Goal: Communication & Community: Answer question/provide support

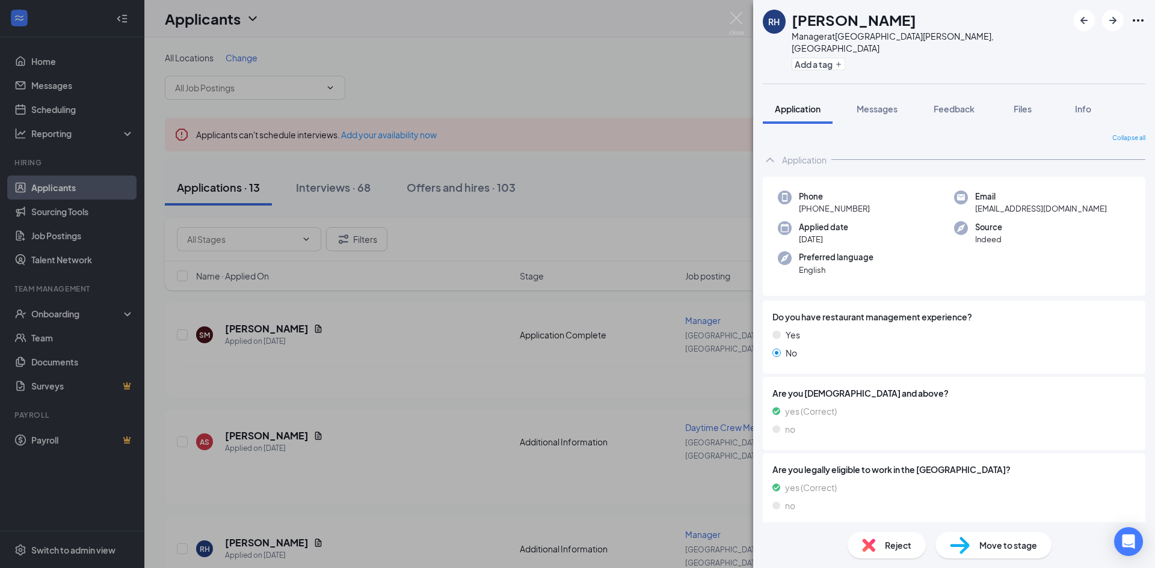
drag, startPoint x: 0, startPoint y: 0, endPoint x: 457, endPoint y: 104, distance: 468.3
click at [458, 103] on div "[PERSON_NAME] Manager at [GEOGRAPHIC_DATA][PERSON_NAME], [GEOGRAPHIC_DATA] Add …" at bounding box center [577, 284] width 1155 height 568
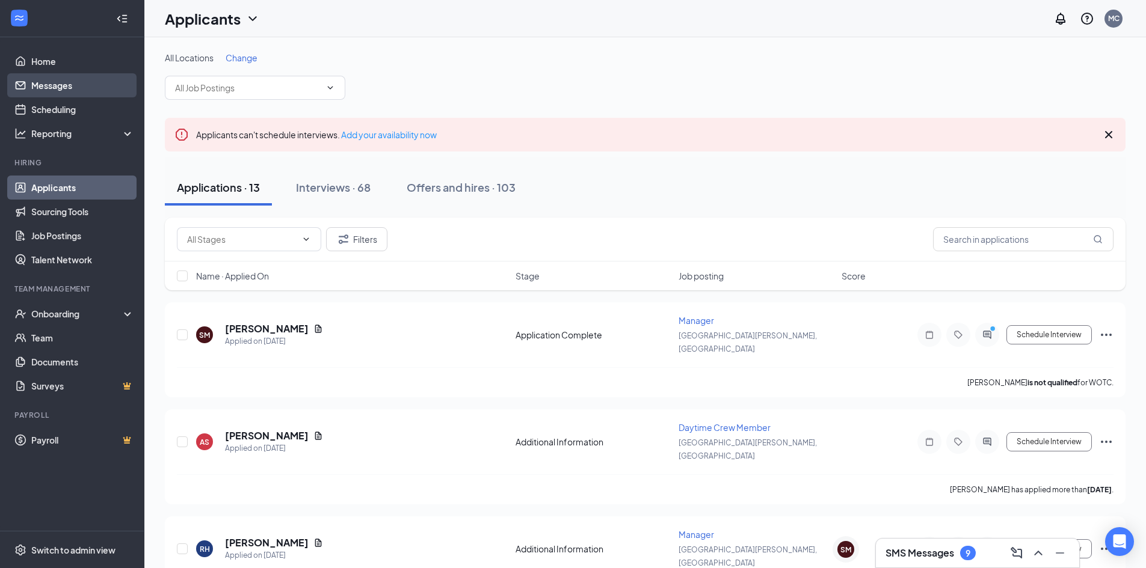
click at [77, 78] on link "Messages" at bounding box center [82, 85] width 103 height 24
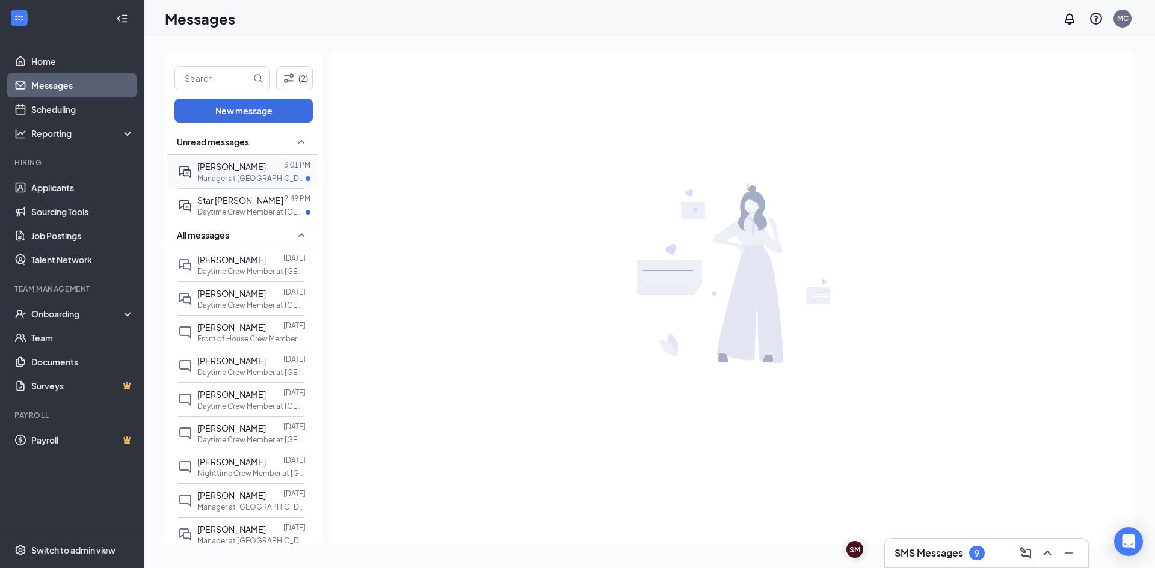
click at [254, 171] on span "[PERSON_NAME]" at bounding box center [231, 166] width 69 height 11
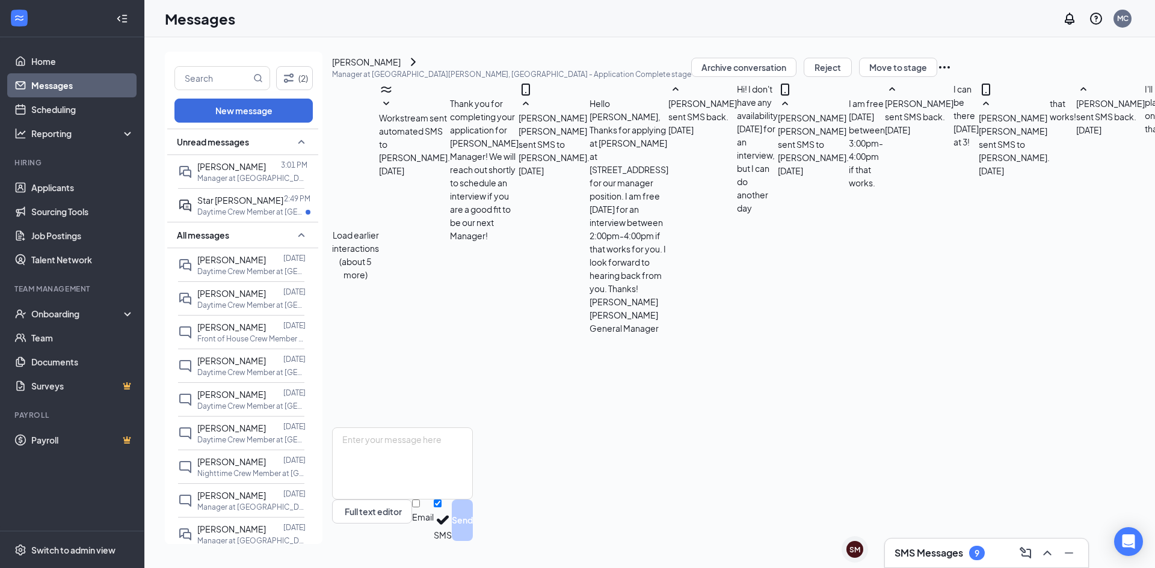
scroll to position [460, 0]
click at [283, 206] on div at bounding box center [283, 200] width 1 height 13
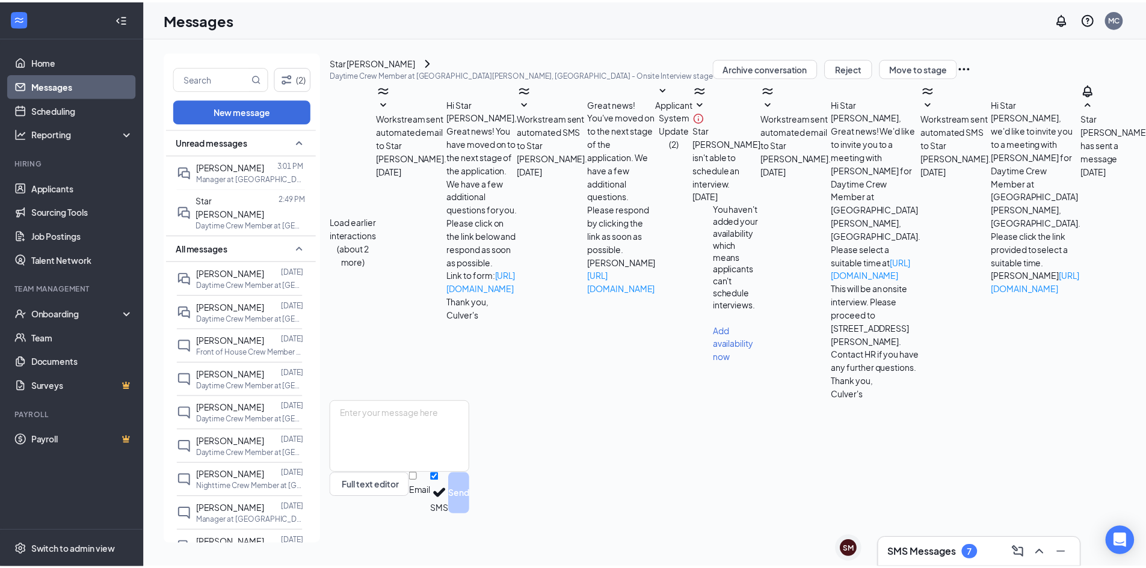
scroll to position [256, 0]
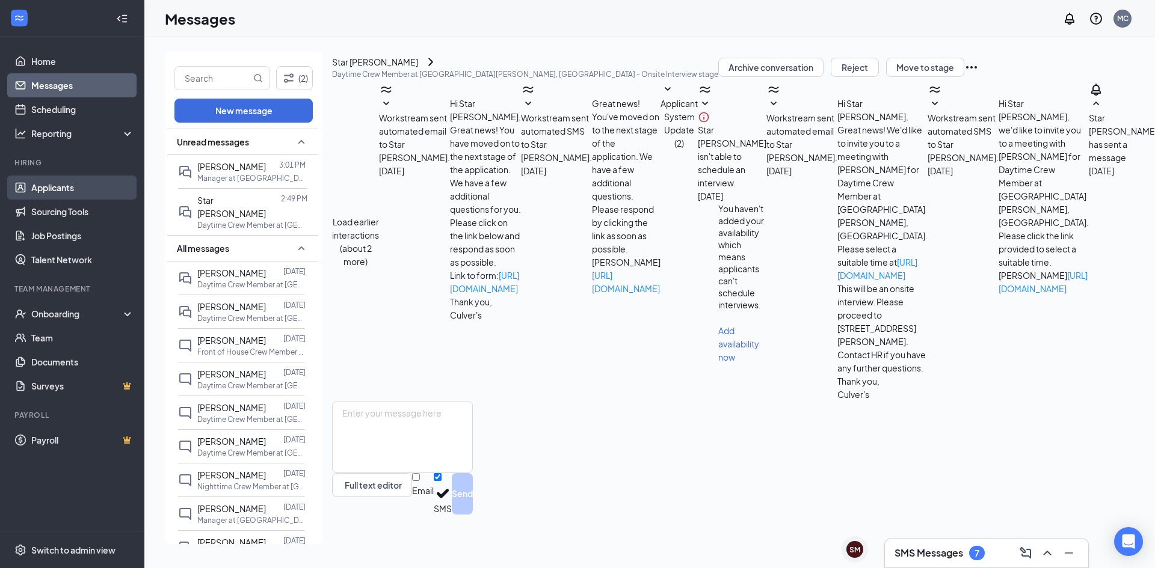
click at [69, 190] on link "Applicants" at bounding box center [82, 188] width 103 height 24
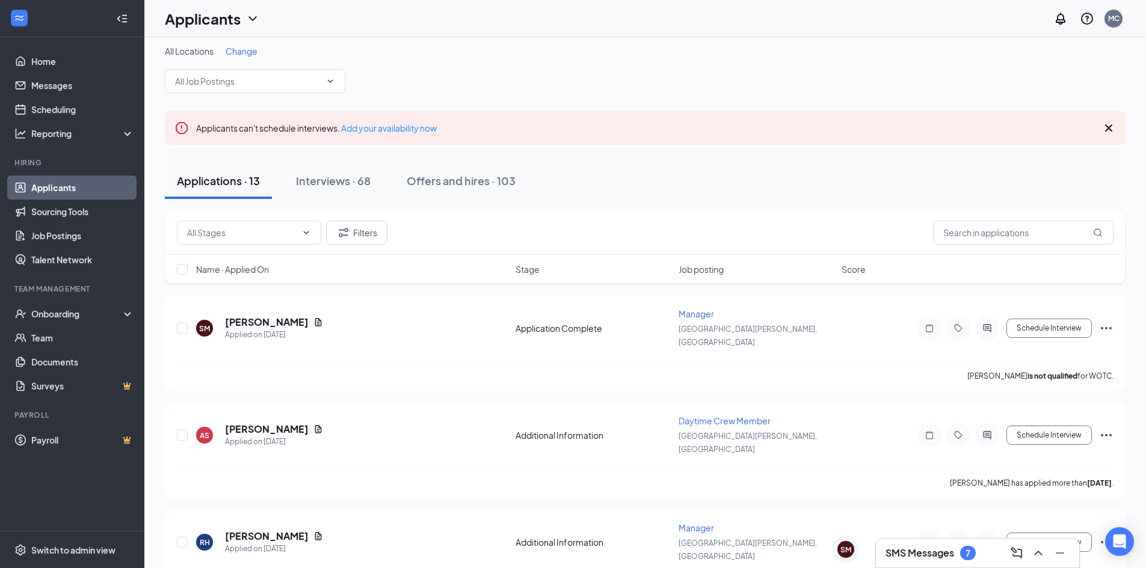
scroll to position [14, 0]
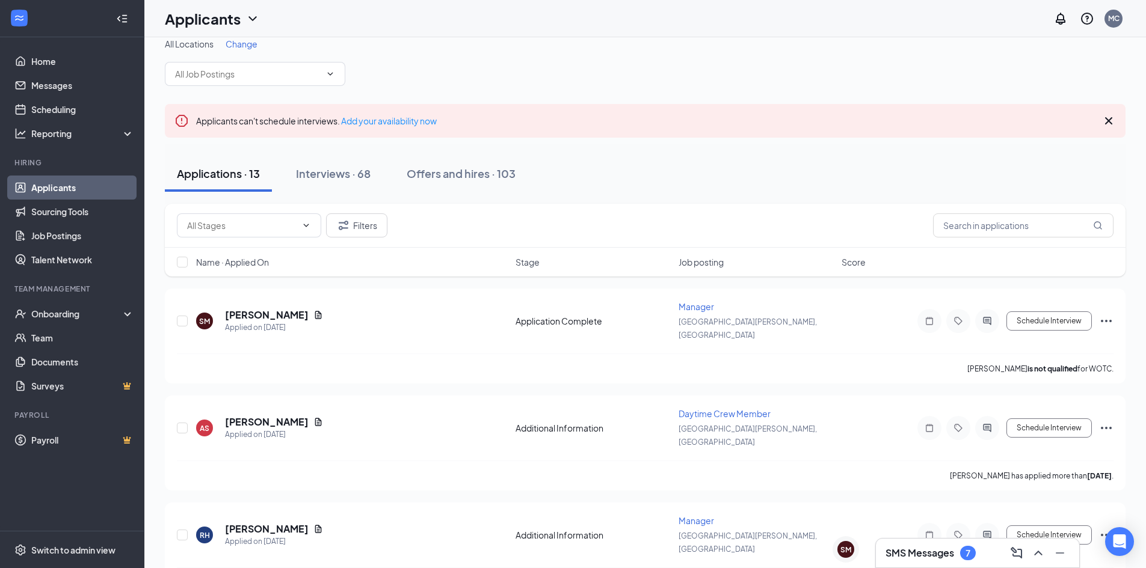
click at [953, 559] on h3 "SMS Messages" at bounding box center [919, 553] width 69 height 13
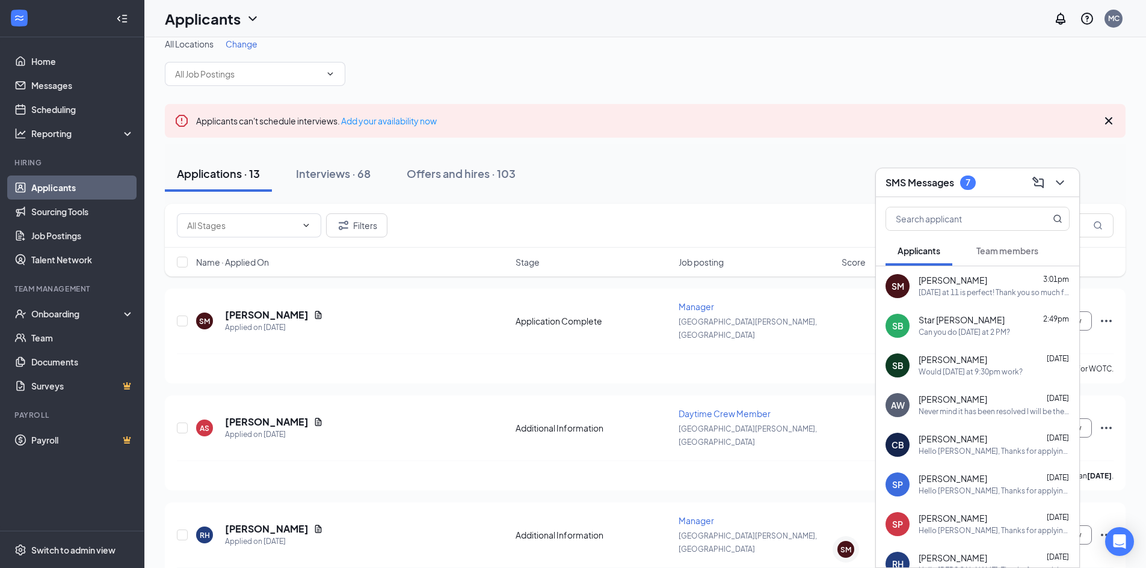
click at [1012, 176] on div "SMS Messages 7" at bounding box center [977, 182] width 184 height 19
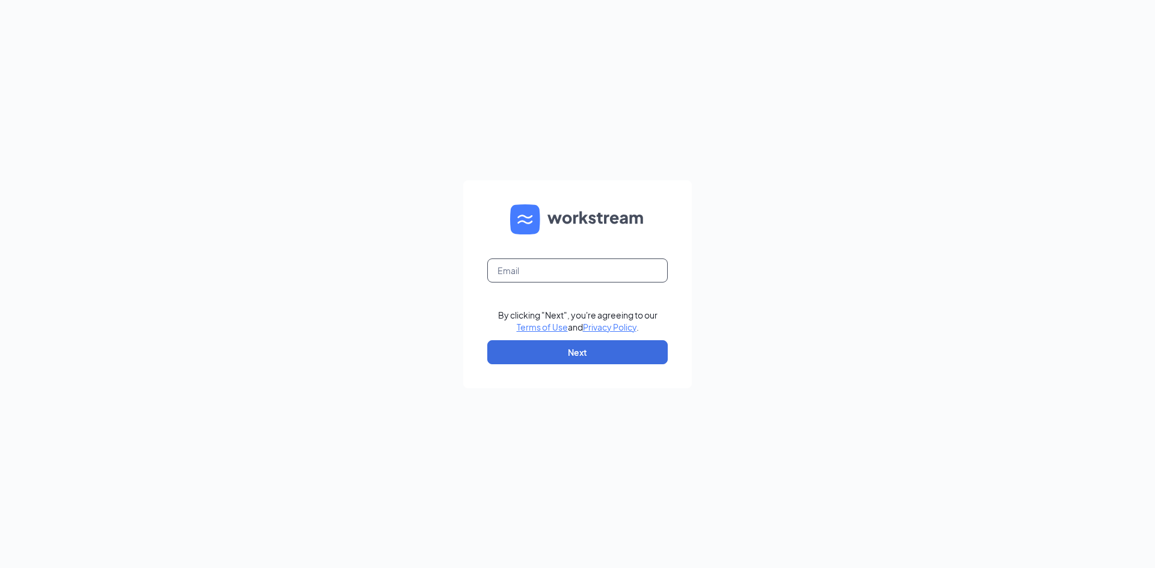
click at [562, 270] on input "text" at bounding box center [577, 271] width 180 height 24
type input "mckay.cockrell@hotmail.com"
click at [890, 331] on div "mckay.cockrell@hotmail.com By clicking "Next", you're agreeing to our Terms of …" at bounding box center [577, 284] width 1155 height 568
click at [631, 346] on button "Next" at bounding box center [577, 352] width 180 height 24
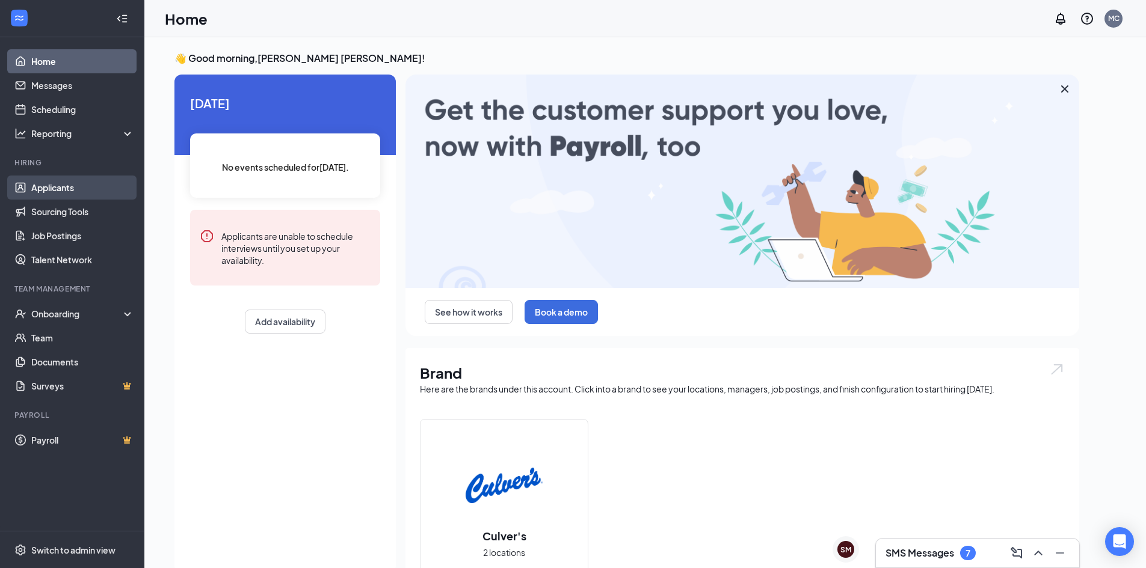
click at [69, 189] on link "Applicants" at bounding box center [82, 188] width 103 height 24
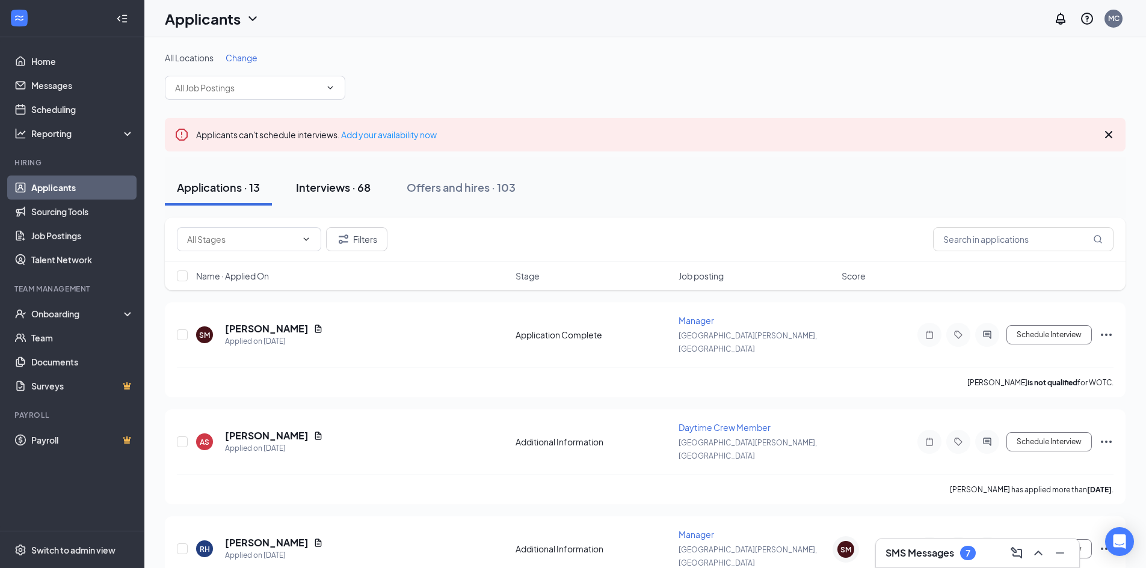
click at [337, 186] on div "Interviews · 68" at bounding box center [333, 187] width 75 height 15
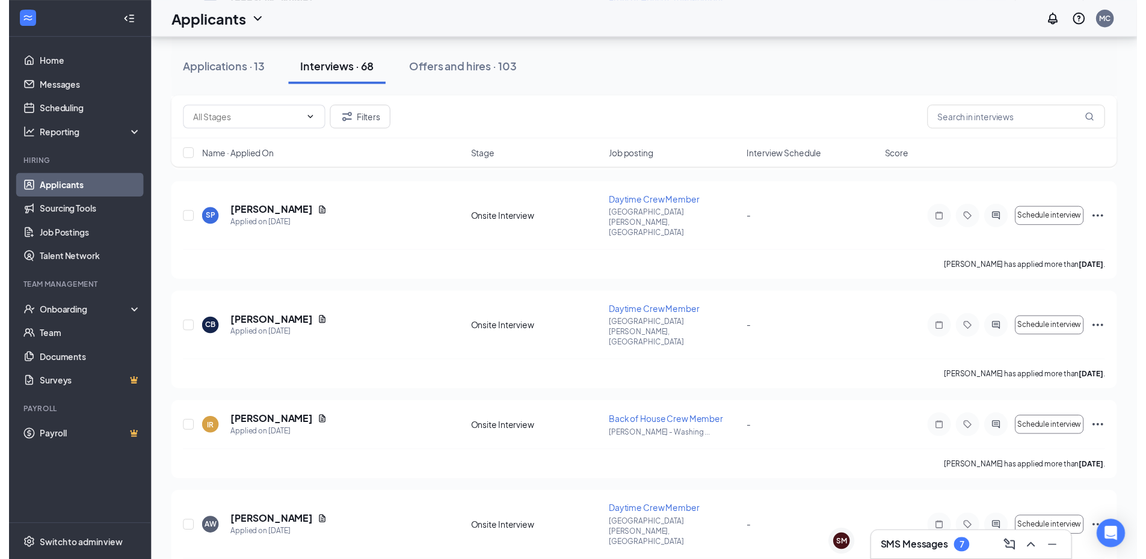
scroll to position [602, 0]
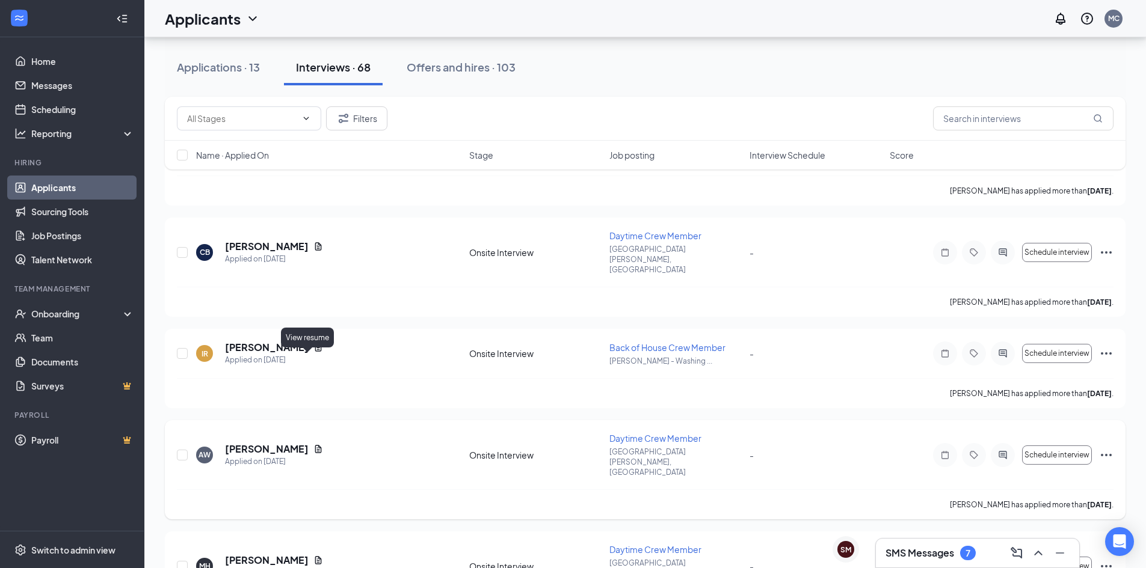
click at [315, 445] on icon "Document" at bounding box center [318, 449] width 7 height 8
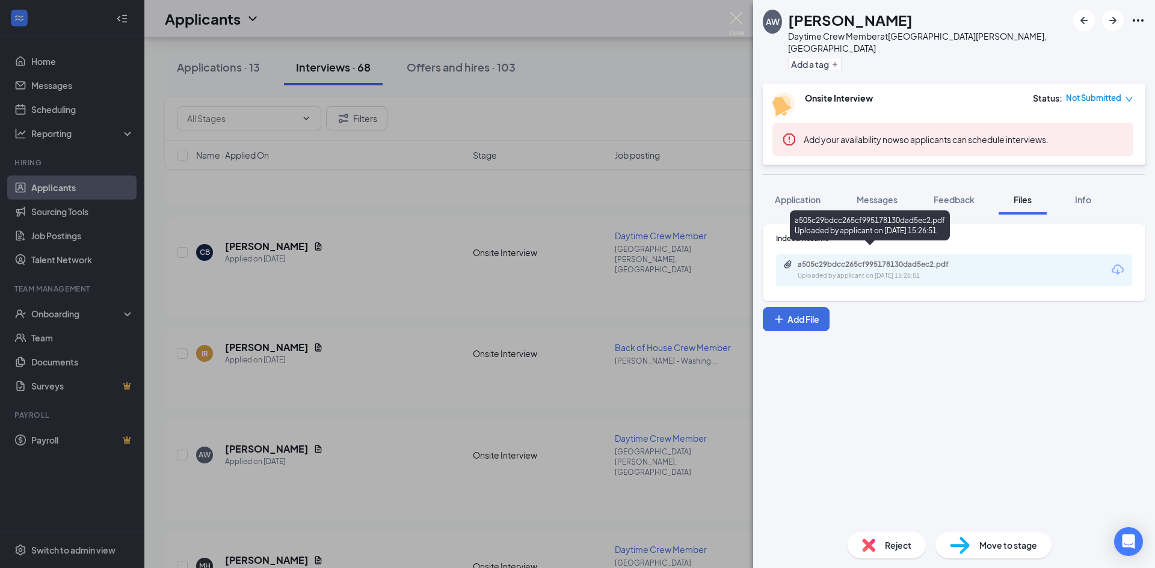
click at [899, 260] on div "a505c29bdcc265cf995178130dad5ec2.pdf" at bounding box center [882, 265] width 168 height 10
click at [35, 323] on div "AW Ambria Watkins Daytime Crew Member at Santa Clara, UT Add a tag Onsite Inter…" at bounding box center [577, 284] width 1155 height 568
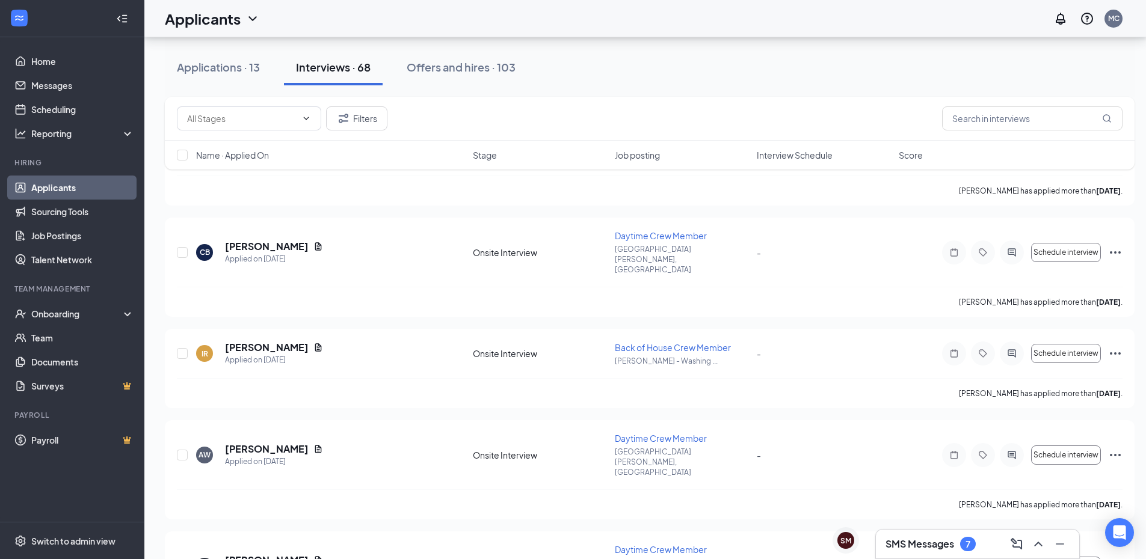
drag, startPoint x: 31, startPoint y: 500, endPoint x: 251, endPoint y: 76, distance: 477.8
click at [263, 73] on button "Applications · 13" at bounding box center [218, 67] width 107 height 36
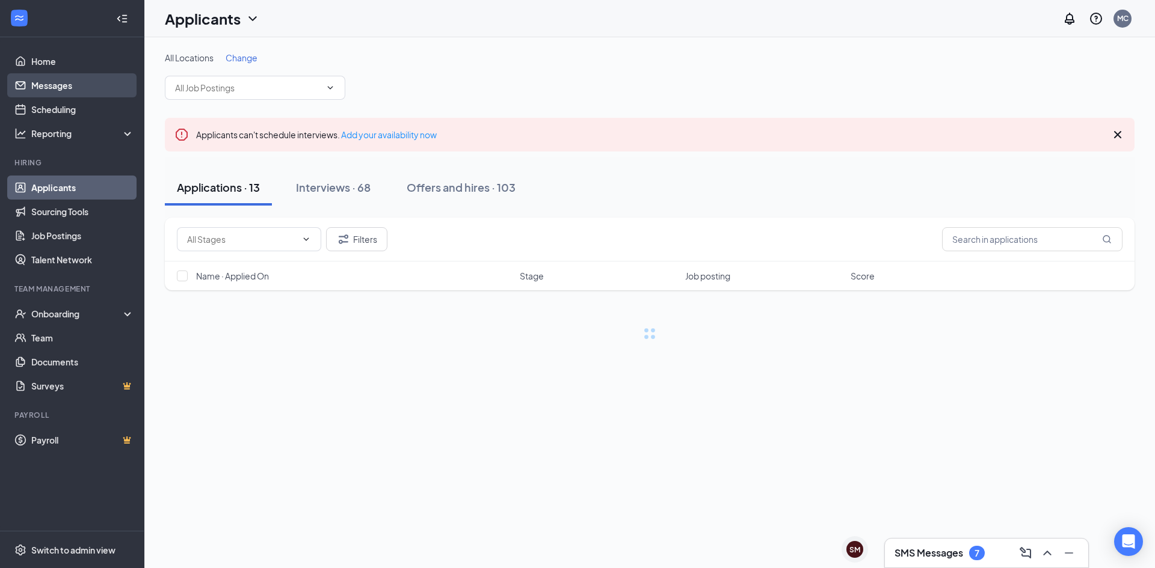
click at [92, 83] on link "Messages" at bounding box center [82, 85] width 103 height 24
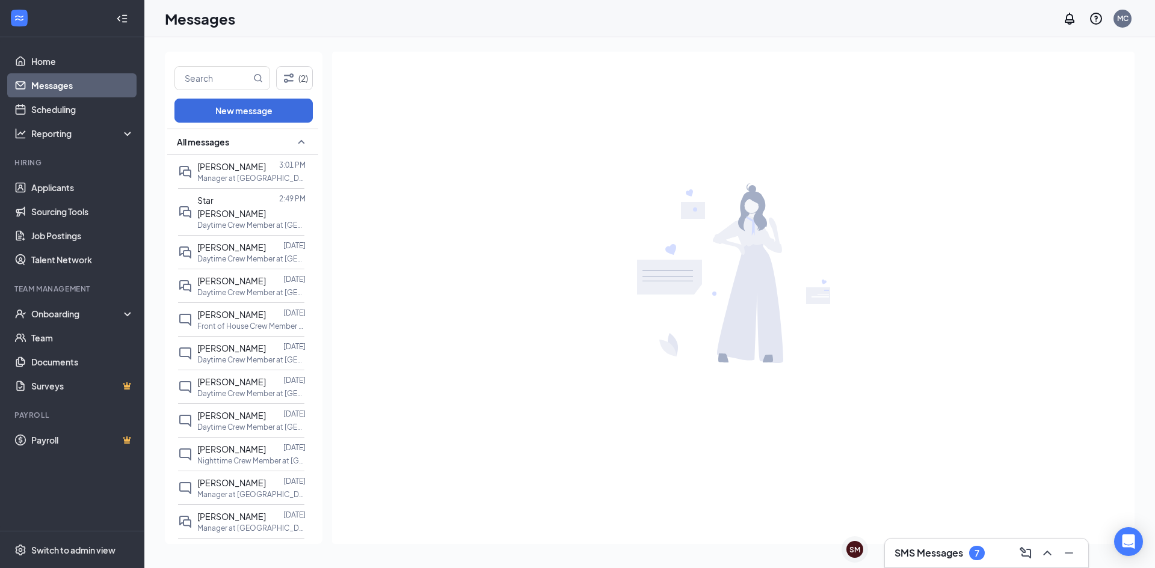
click at [55, 82] on link "Messages" at bounding box center [82, 85] width 103 height 24
click at [200, 179] on p "Manager at [GEOGRAPHIC_DATA][PERSON_NAME], [GEOGRAPHIC_DATA]" at bounding box center [251, 178] width 108 height 10
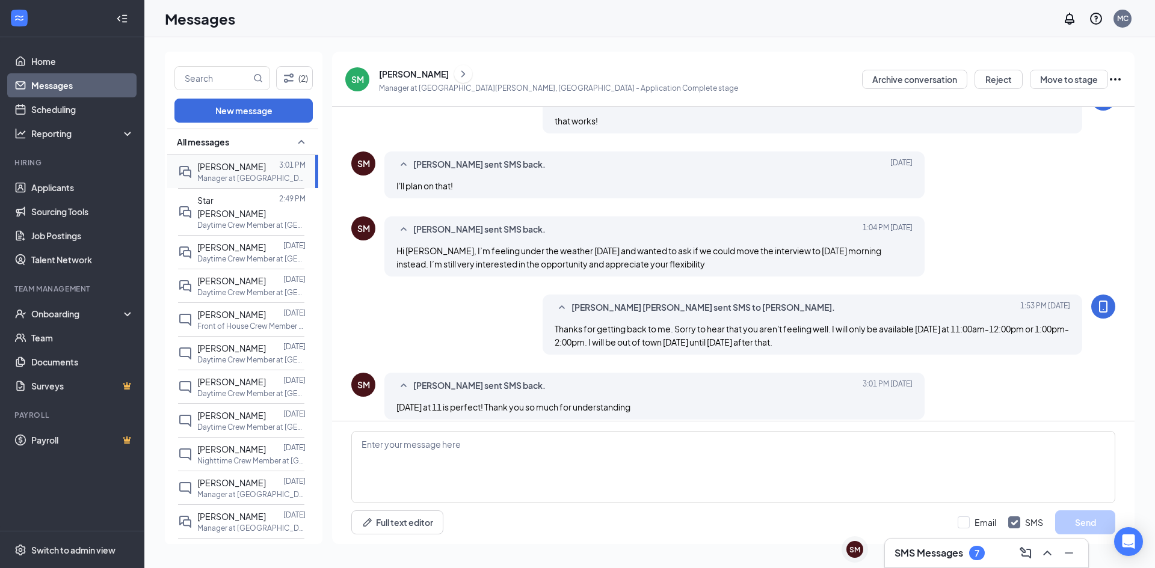
scroll to position [460, 0]
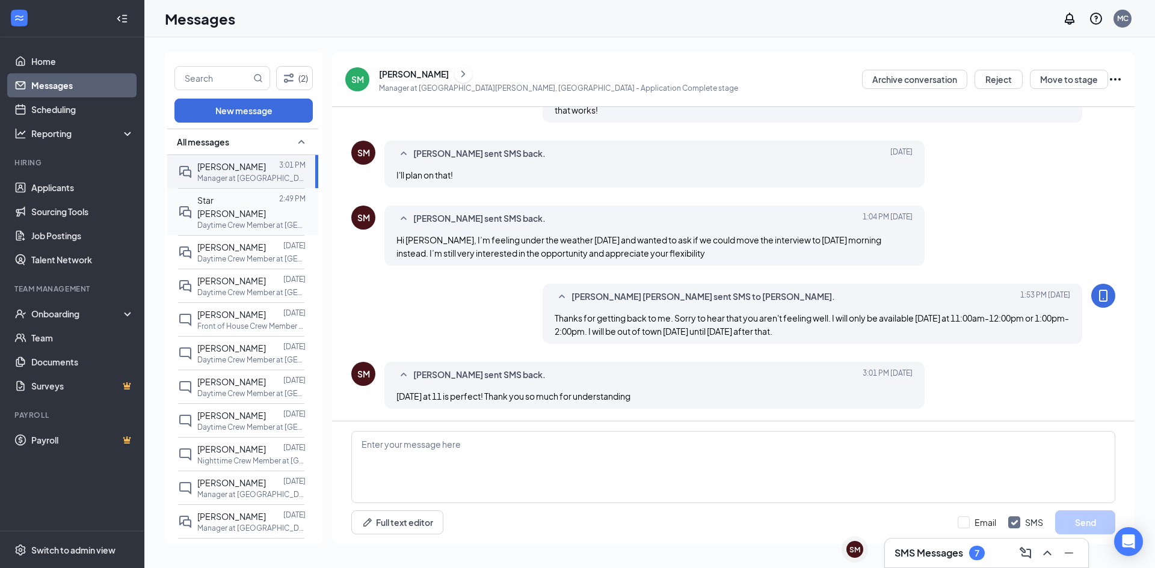
click at [221, 197] on span "Star [PERSON_NAME]" at bounding box center [231, 207] width 69 height 24
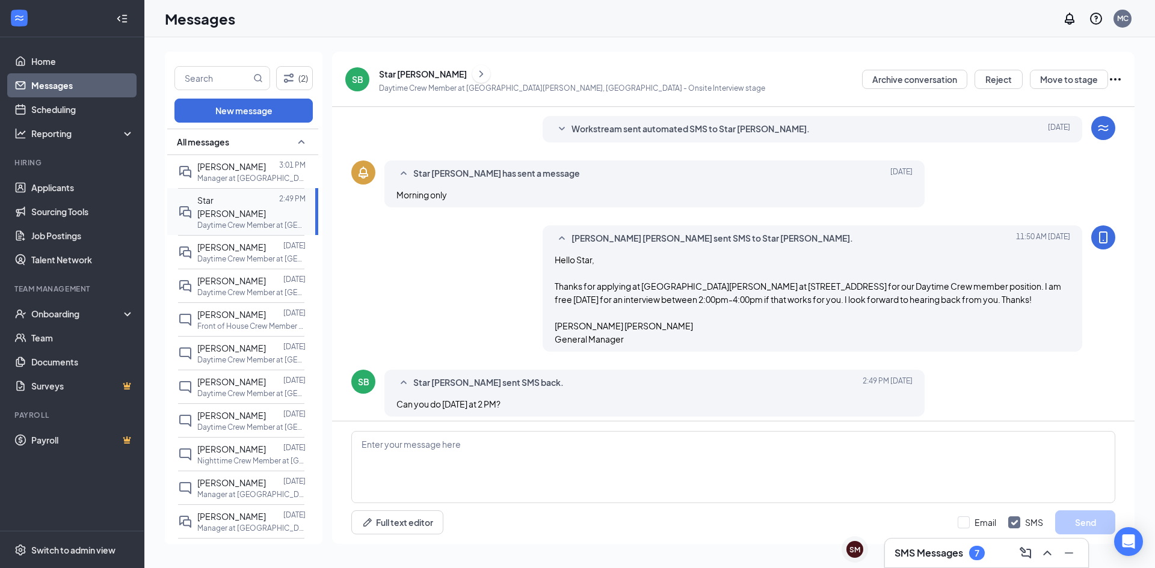
scroll to position [256, 0]
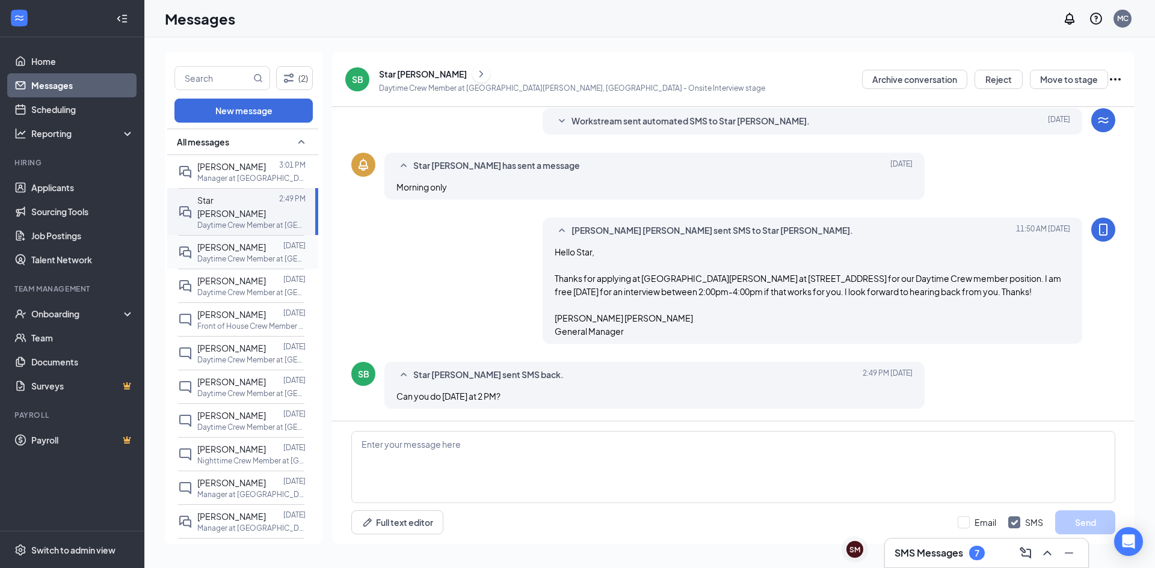
click at [221, 254] on p "Daytime Crew Member at [GEOGRAPHIC_DATA][PERSON_NAME], [GEOGRAPHIC_DATA]" at bounding box center [251, 259] width 108 height 10
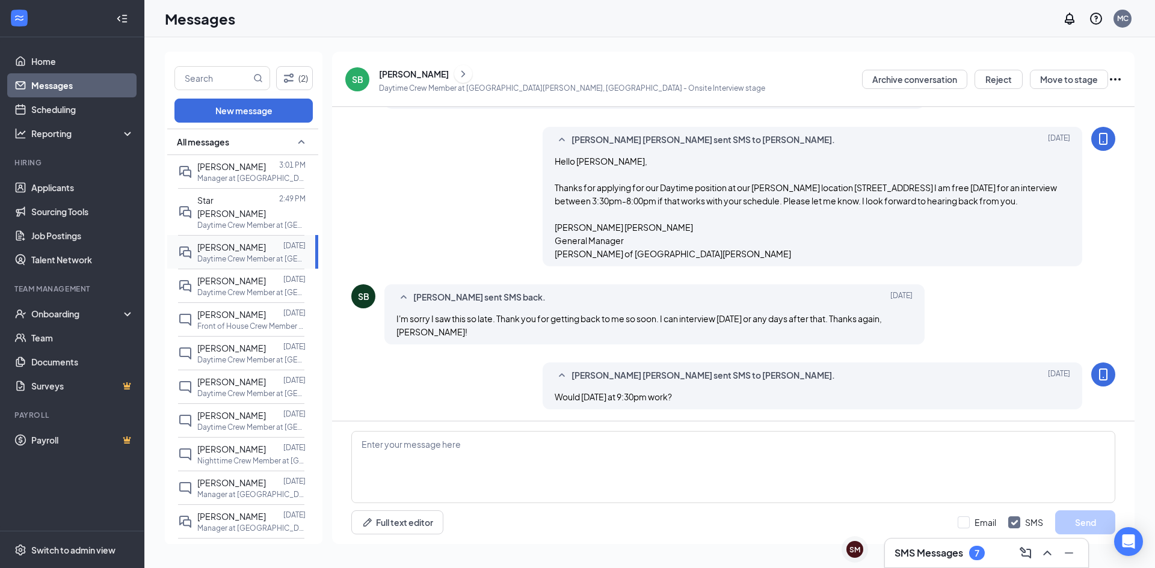
scroll to position [303, 0]
click at [221, 275] on span "[PERSON_NAME]" at bounding box center [231, 280] width 69 height 11
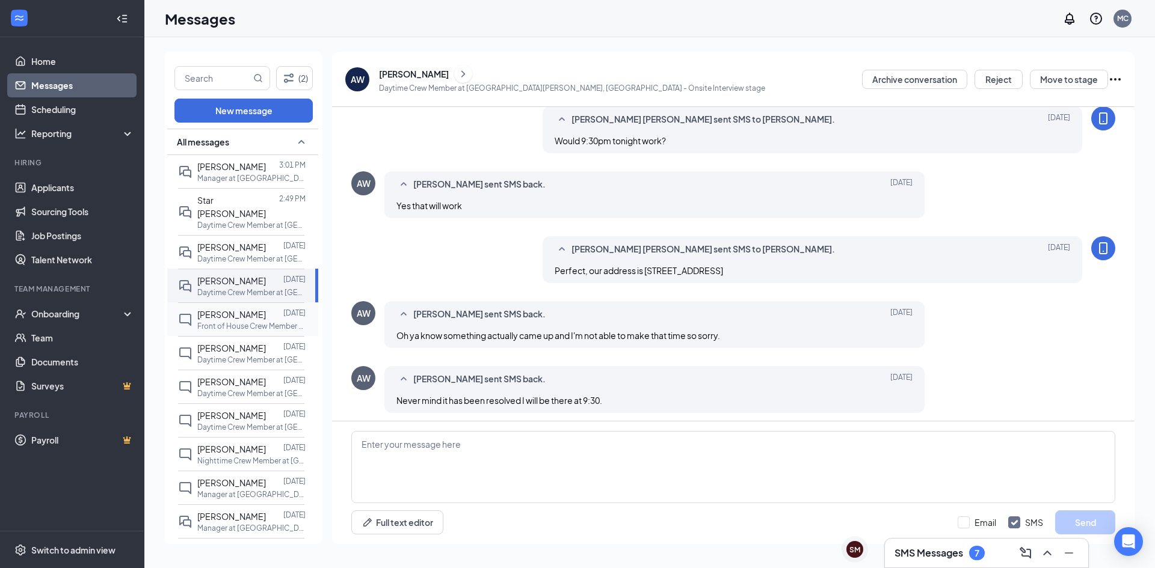
scroll to position [387, 0]
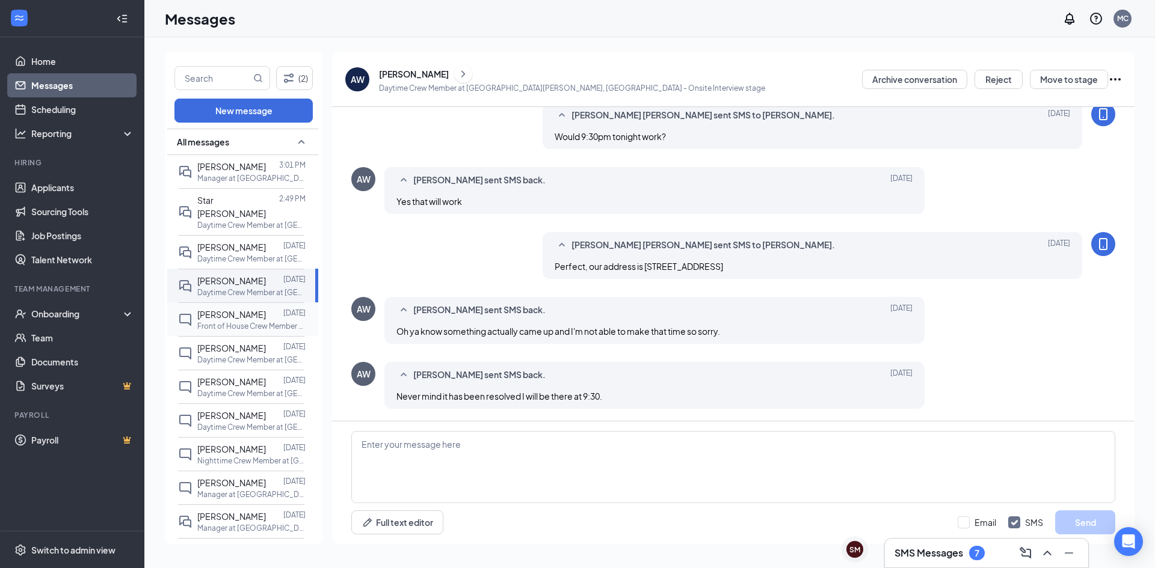
click at [215, 309] on span "[PERSON_NAME]" at bounding box center [231, 314] width 69 height 11
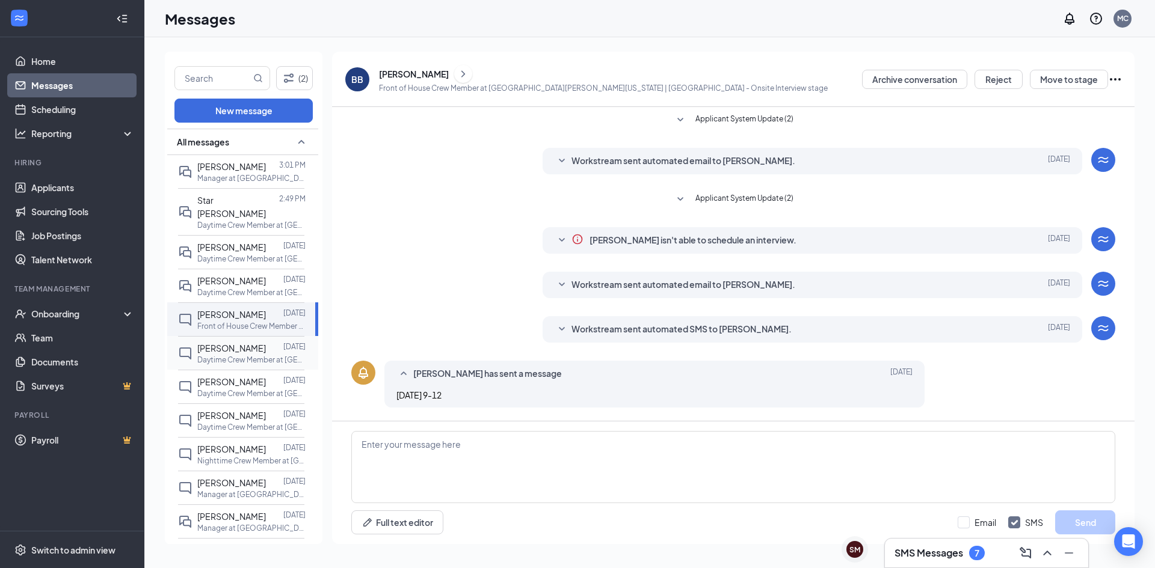
click at [208, 355] on p "Daytime Crew Member at [GEOGRAPHIC_DATA][PERSON_NAME], [GEOGRAPHIC_DATA]" at bounding box center [251, 360] width 108 height 10
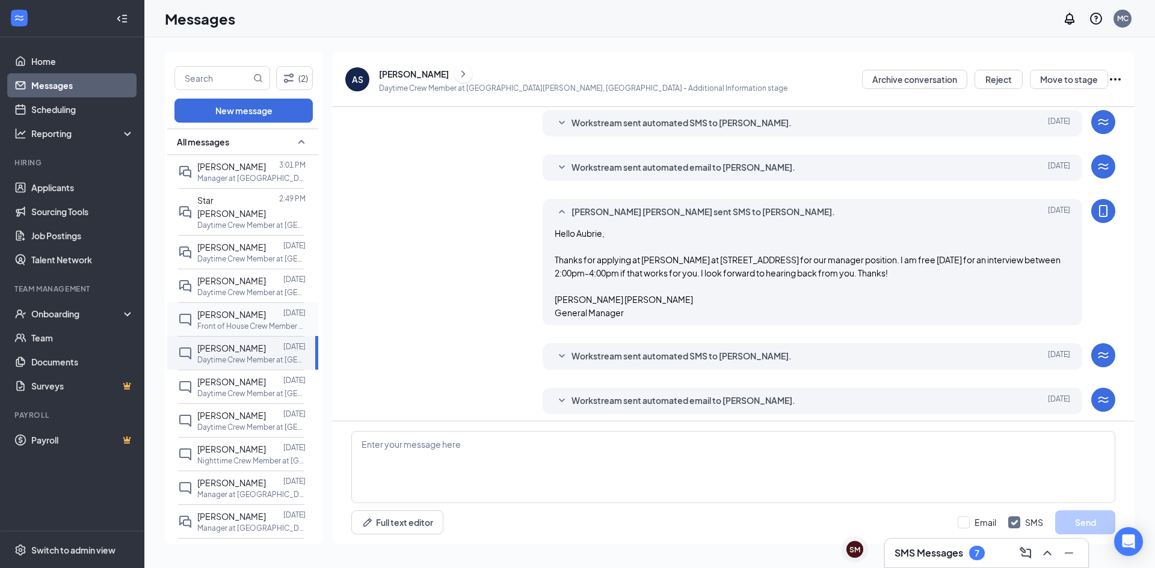
scroll to position [167, 0]
